Goal: Information Seeking & Learning: Learn about a topic

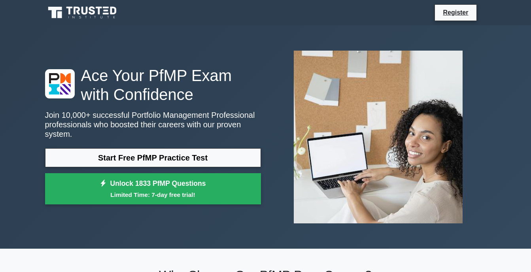
click at [176, 152] on link "Start Free PfMP Practice Test" at bounding box center [153, 157] width 216 height 19
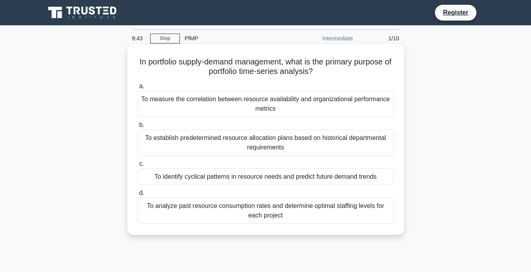
click at [194, 183] on div "To identify cyclical patterns in resource needs and predict future demand trends" at bounding box center [266, 176] width 256 height 17
click at [138, 166] on input "c. To identify cyclical patterns in resource needs and predict future demand tr…" at bounding box center [138, 163] width 0 height 5
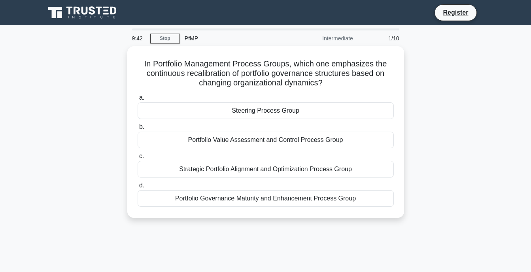
click at [194, 183] on label "d. Portfolio Governance Maturity and Enhancement Process Group" at bounding box center [266, 194] width 256 height 26
click at [138, 183] on input "d. Portfolio Governance Maturity and Enhancement Process Group" at bounding box center [138, 185] width 0 height 5
